Goal: Check status: Check status

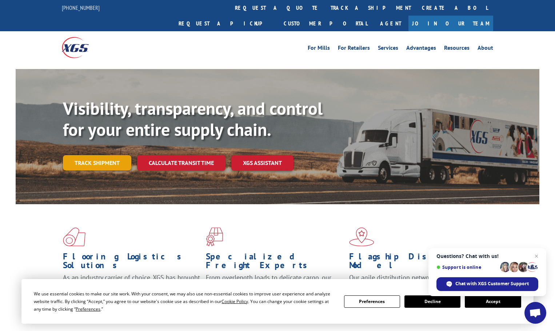
click at [98, 155] on link "Track shipment" at bounding box center [97, 162] width 68 height 15
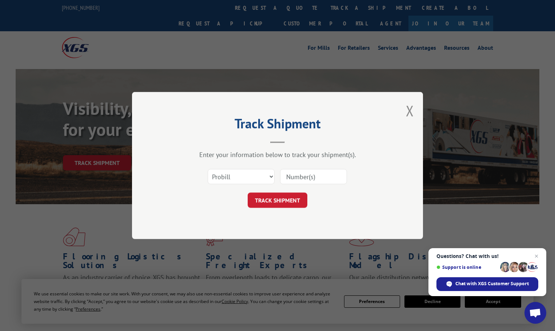
click at [315, 178] on input at bounding box center [313, 176] width 67 height 15
paste input "12345844"
type input "12345844"
click at [278, 202] on button "TRACK SHIPMENT" at bounding box center [277, 200] width 60 height 15
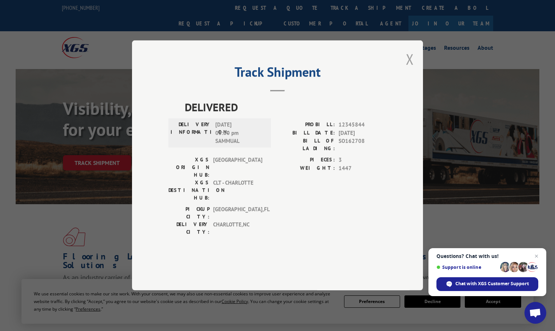
click at [406, 69] on button "Close modal" at bounding box center [410, 58] width 8 height 19
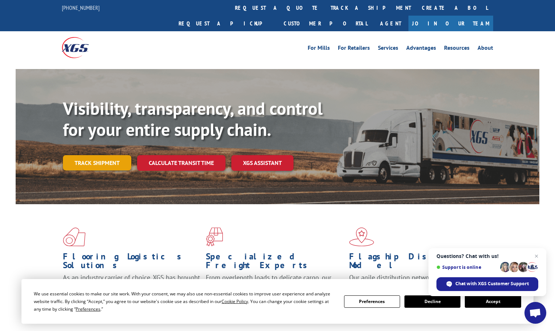
click at [115, 155] on link "Track shipment" at bounding box center [97, 162] width 68 height 15
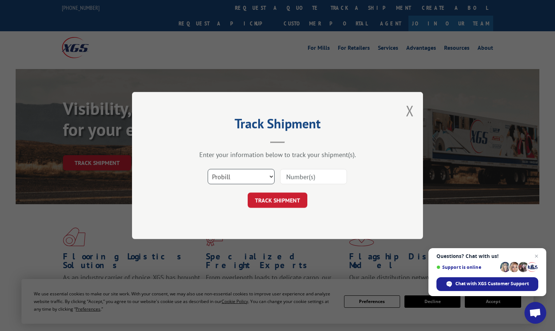
click at [233, 174] on select "Select category... Probill BOL PO" at bounding box center [241, 176] width 67 height 15
select select "bol"
click at [208, 169] on select "Select category... Probill BOL PO" at bounding box center [241, 176] width 67 height 15
click at [318, 182] on input at bounding box center [313, 176] width 67 height 15
paste input "12345844"
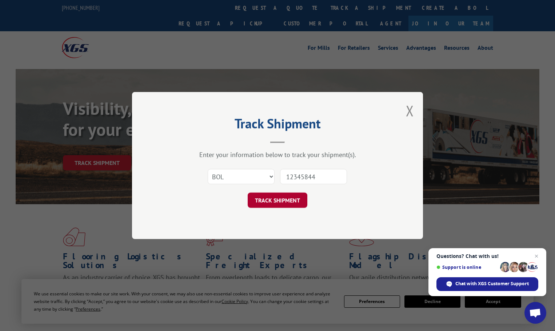
type input "12345844"
click at [282, 199] on button "TRACK SHIPMENT" at bounding box center [277, 200] width 60 height 15
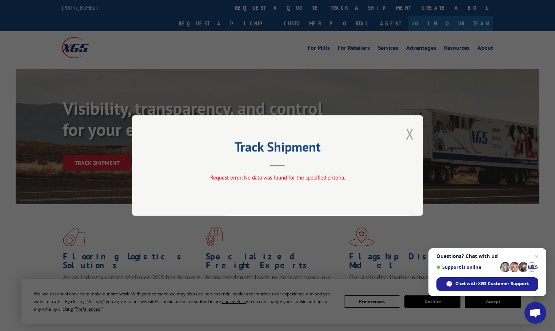
click at [407, 135] on button "Close modal" at bounding box center [410, 133] width 8 height 19
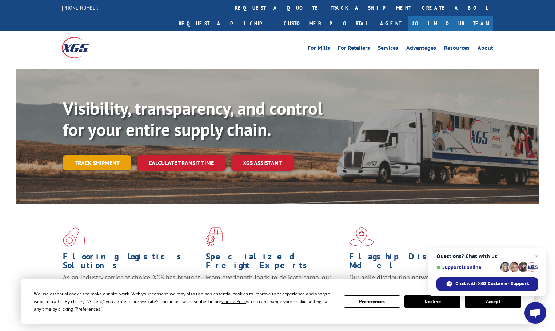
click at [107, 155] on link "Track shipment" at bounding box center [97, 162] width 68 height 15
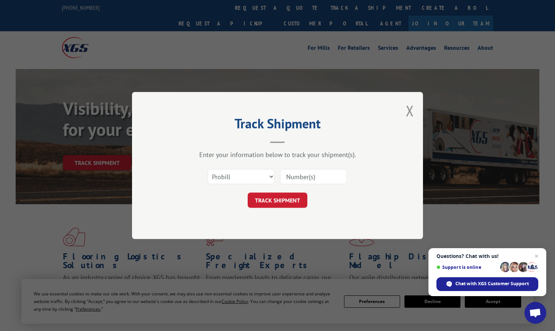
click at [251, 168] on div "Select category... Probill BOL PO" at bounding box center [241, 176] width 66 height 17
click at [249, 180] on select "Select category... Probill BOL PO" at bounding box center [241, 176] width 67 height 15
select select "bol"
click at [208, 169] on select "Select category... Probill BOL PO" at bounding box center [241, 176] width 67 height 15
click at [301, 177] on input at bounding box center [313, 176] width 67 height 15
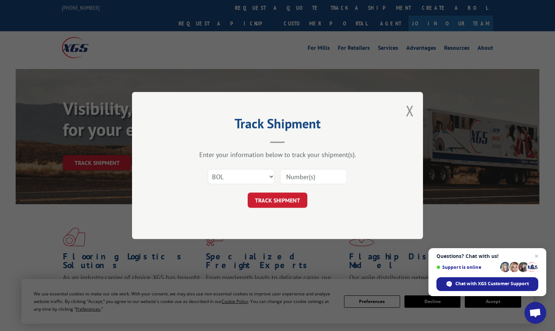
paste input "12345844"
type input "12345844"
click at [271, 196] on button "TRACK SHIPMENT" at bounding box center [277, 200] width 60 height 15
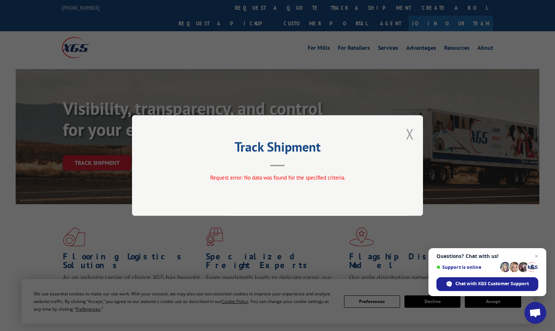
click at [409, 136] on button "Close modal" at bounding box center [410, 133] width 8 height 19
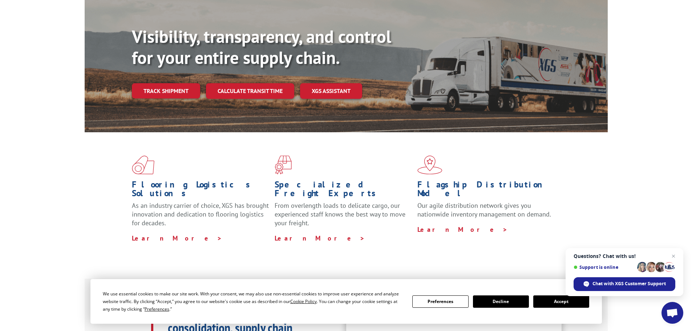
scroll to position [73, 0]
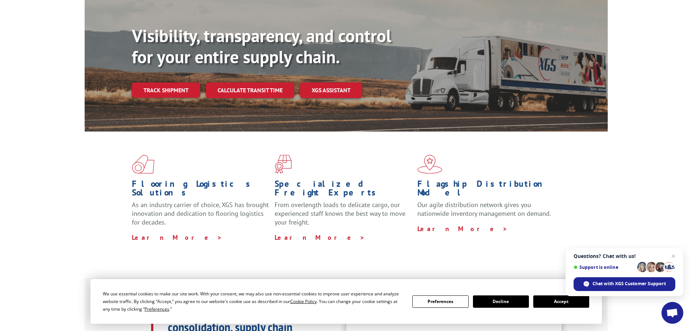
click at [552, 301] on button "Accept" at bounding box center [561, 301] width 56 height 12
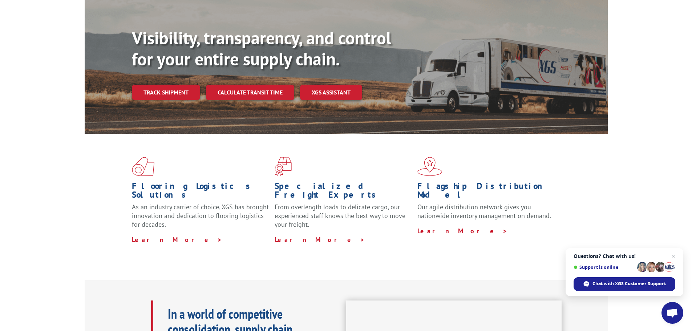
scroll to position [0, 0]
